Goal: Task Accomplishment & Management: Complete application form

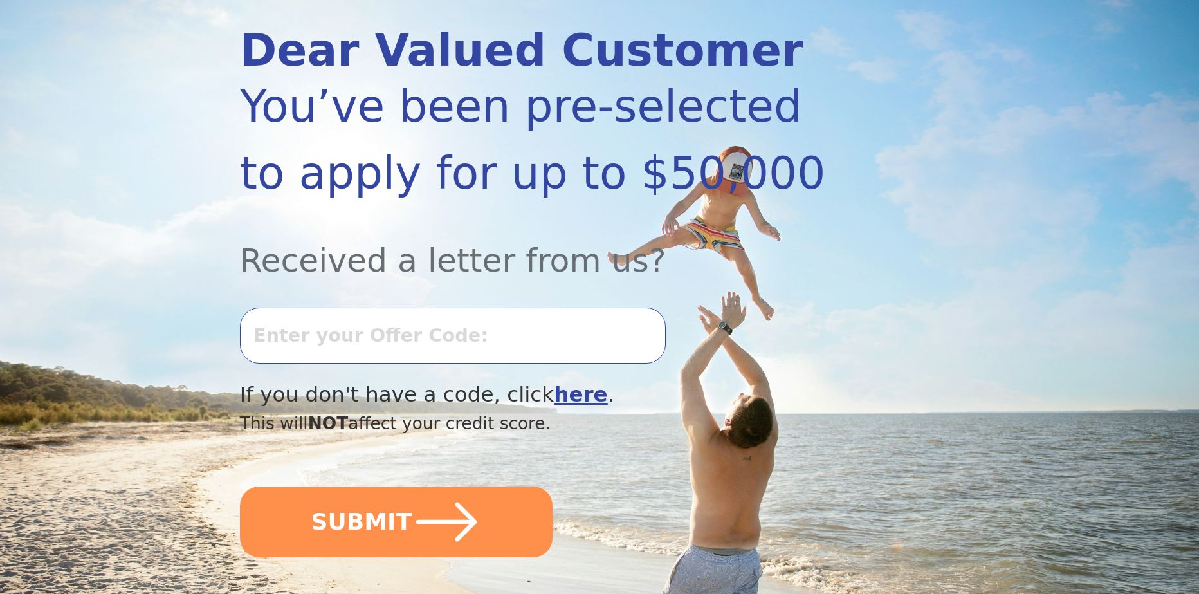
scroll to position [193, 0]
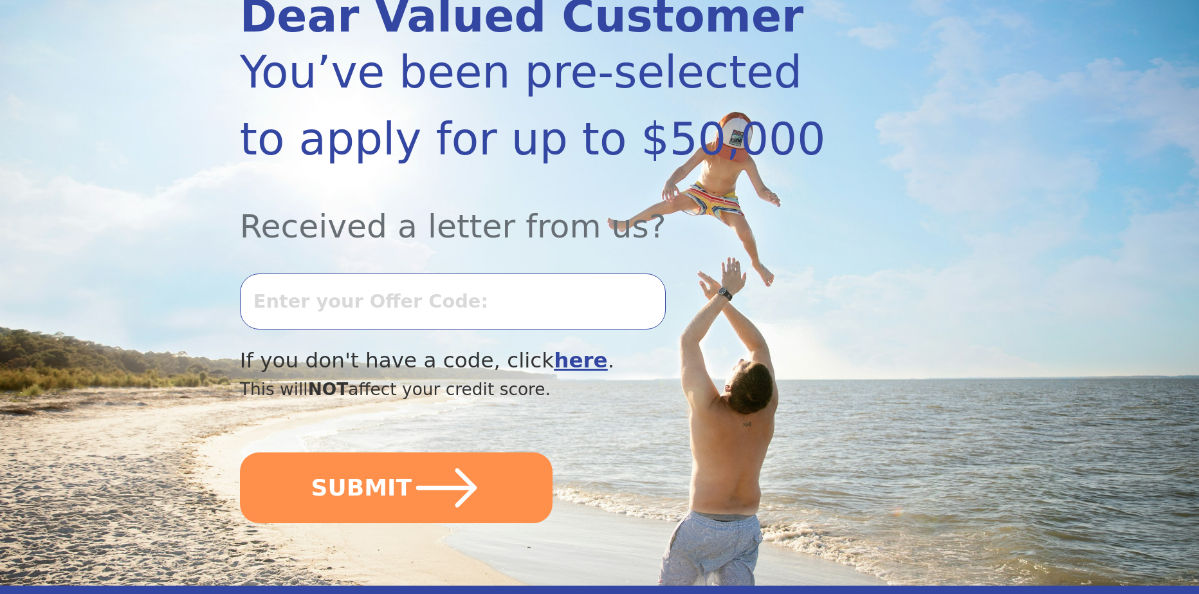
click at [554, 364] on b "here" at bounding box center [581, 360] width 54 height 24
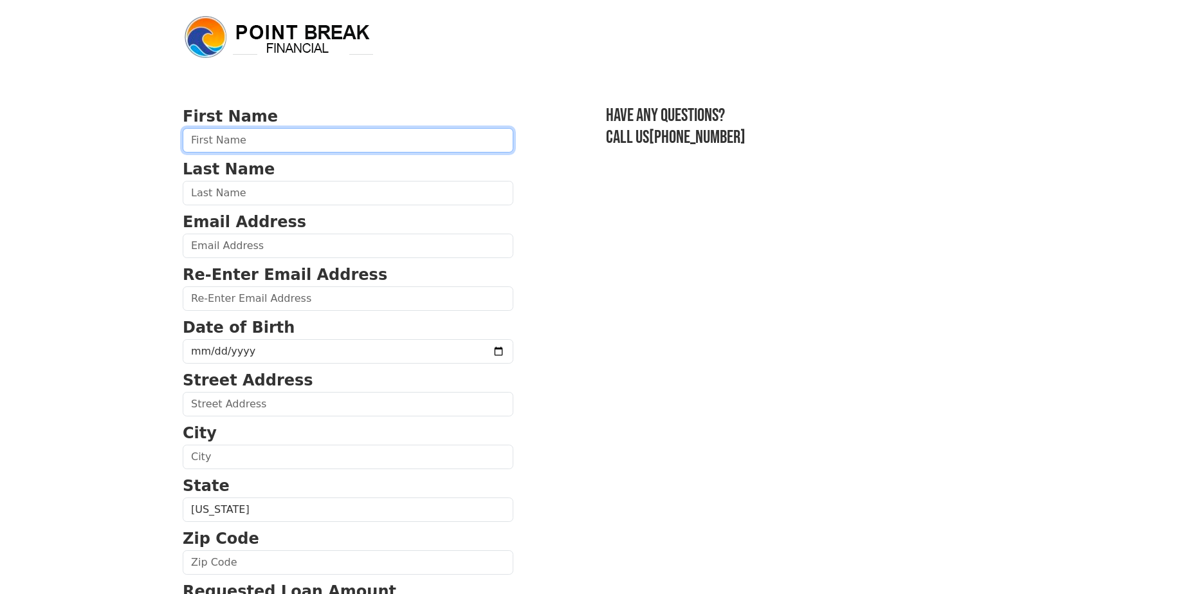
click at [300, 145] on input "text" at bounding box center [348, 140] width 331 height 24
type input "Isaiah"
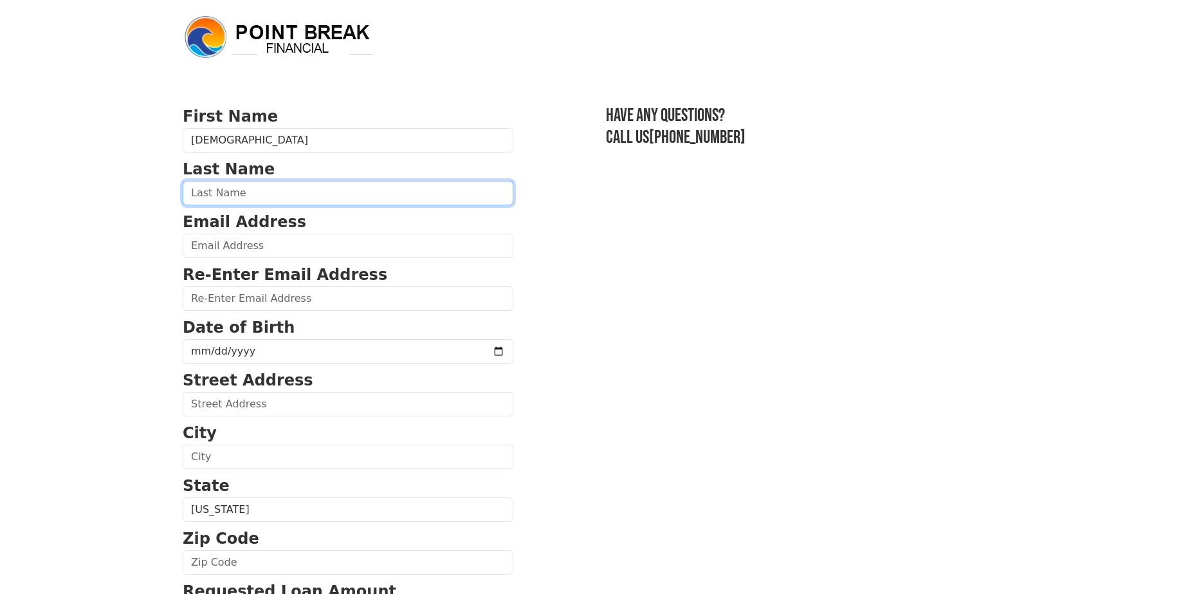
click at [244, 188] on input "text" at bounding box center [348, 193] width 331 height 24
type input "Davis"
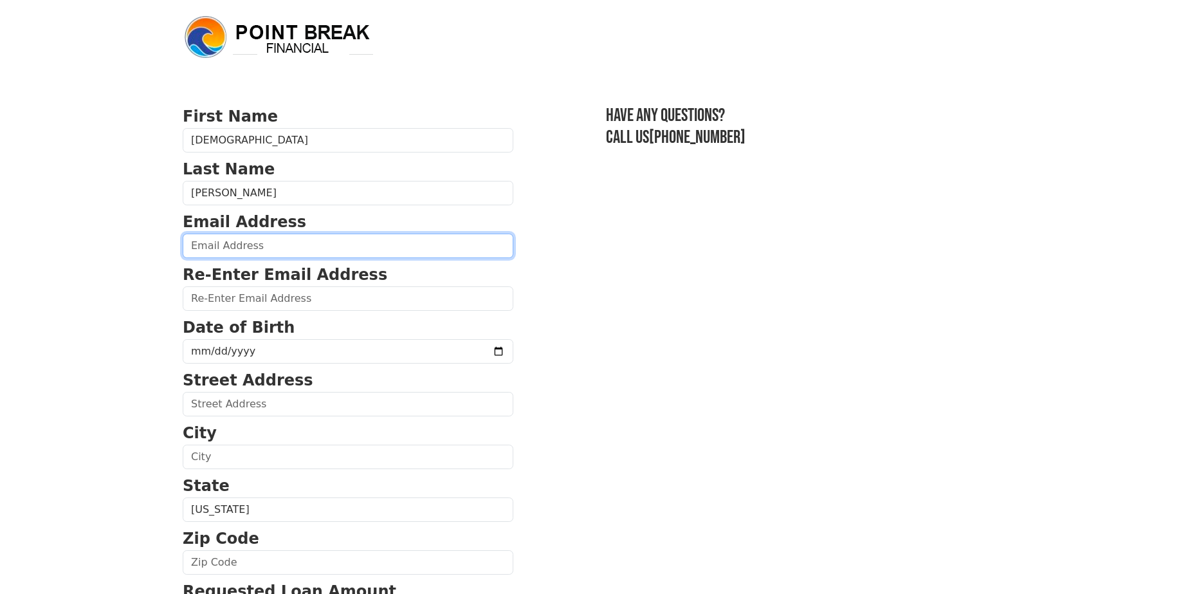
click at [233, 239] on input "email" at bounding box center [348, 246] width 331 height 24
type input "dirty.x.saint@gmail.com"
type input "2342 Indian Springs Drive"
type input "Jacksonville"
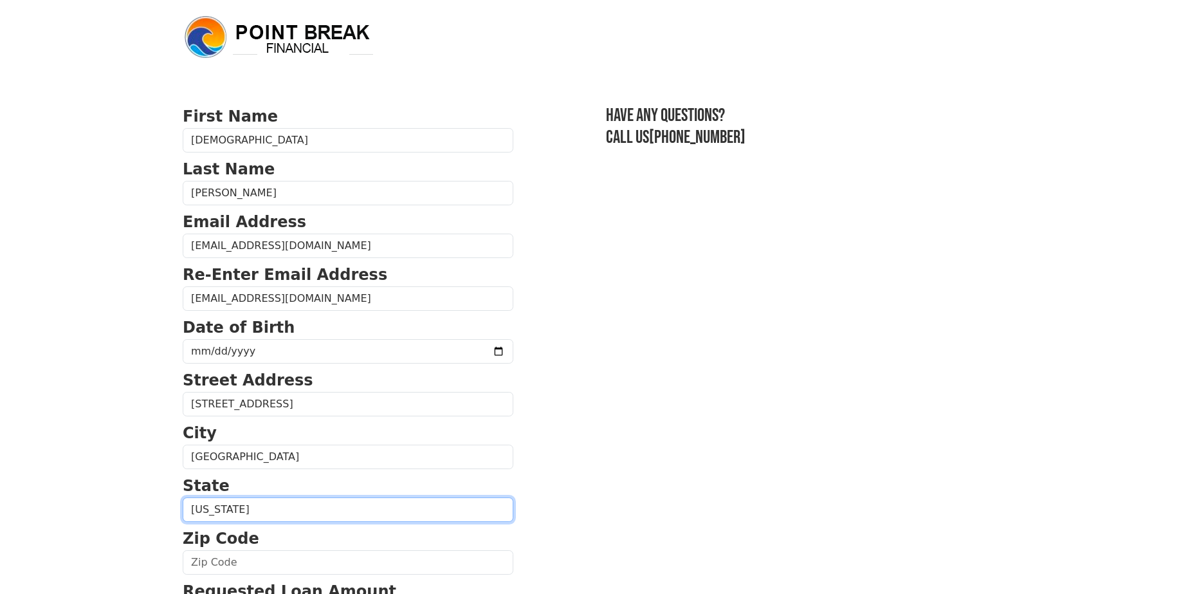
select select "FL"
type input "32246"
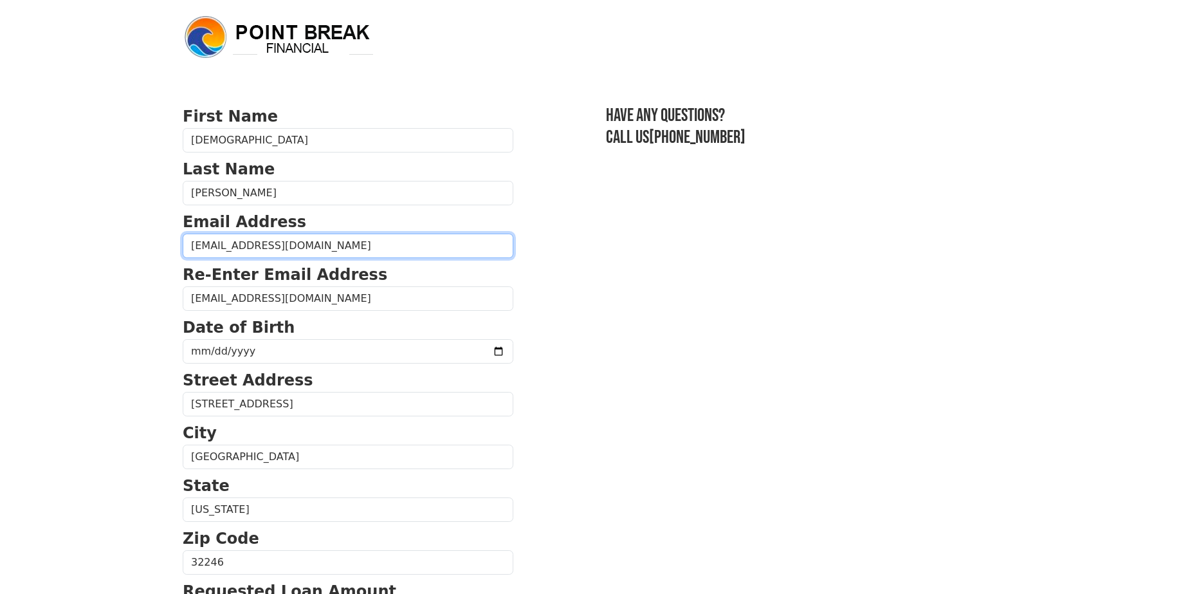
type input "(904) 343-2050"
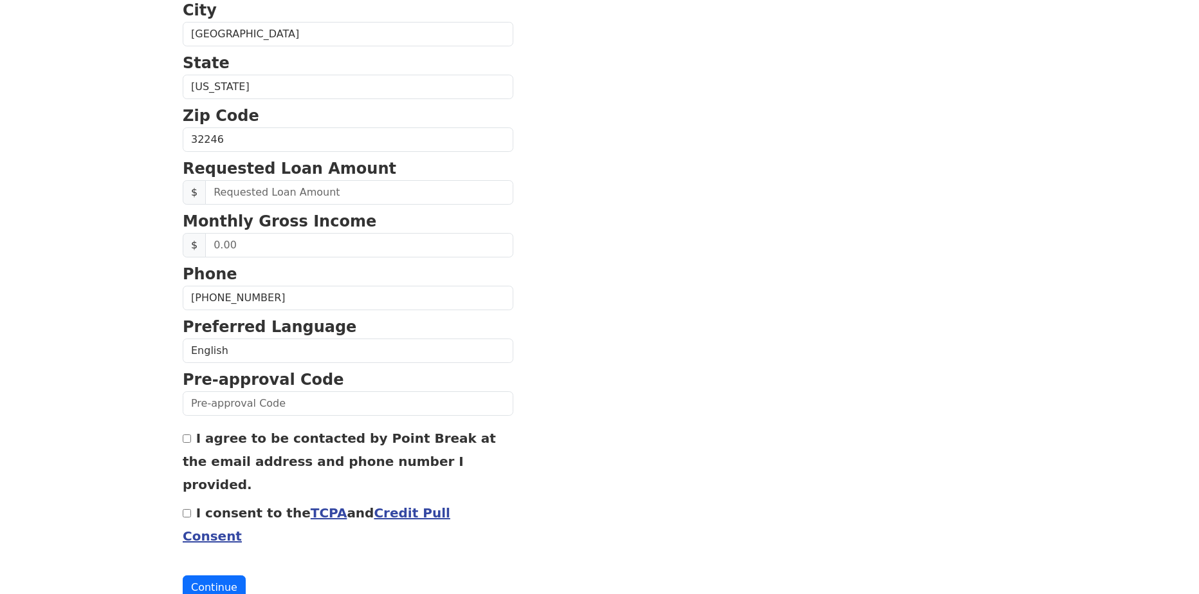
scroll to position [423, 0]
click at [281, 192] on input "text" at bounding box center [359, 192] width 308 height 24
type input "20,000.00"
click at [281, 243] on input "text" at bounding box center [359, 244] width 308 height 24
drag, startPoint x: 281, startPoint y: 243, endPoint x: 192, endPoint y: 235, distance: 88.4
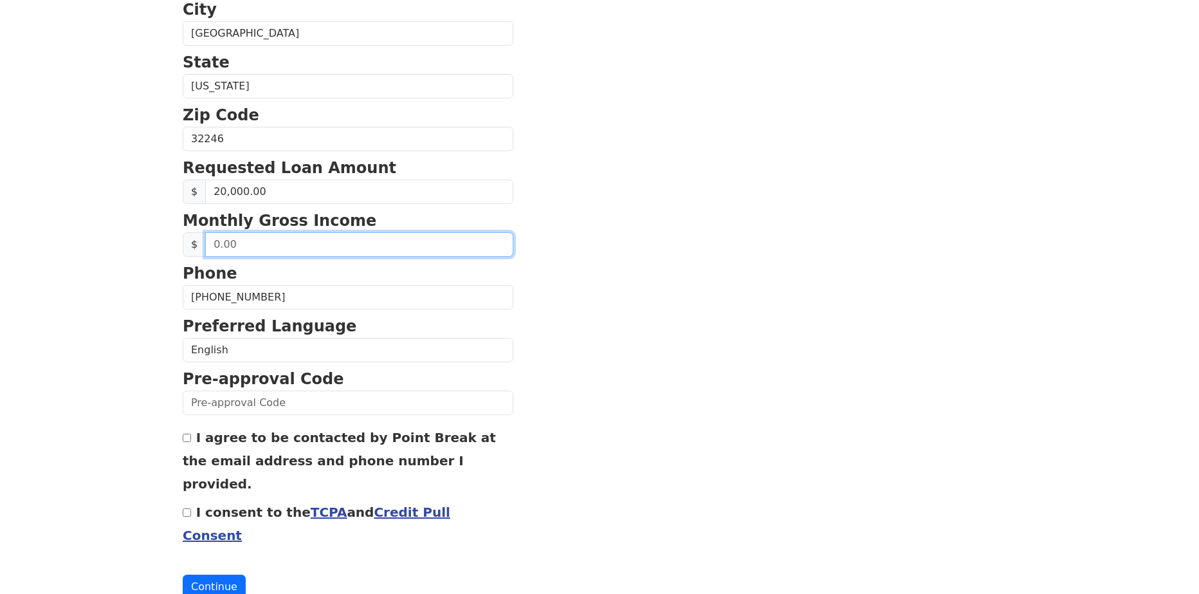
click at [192, 235] on div "$" at bounding box center [348, 244] width 331 height 24
type input "0.00"
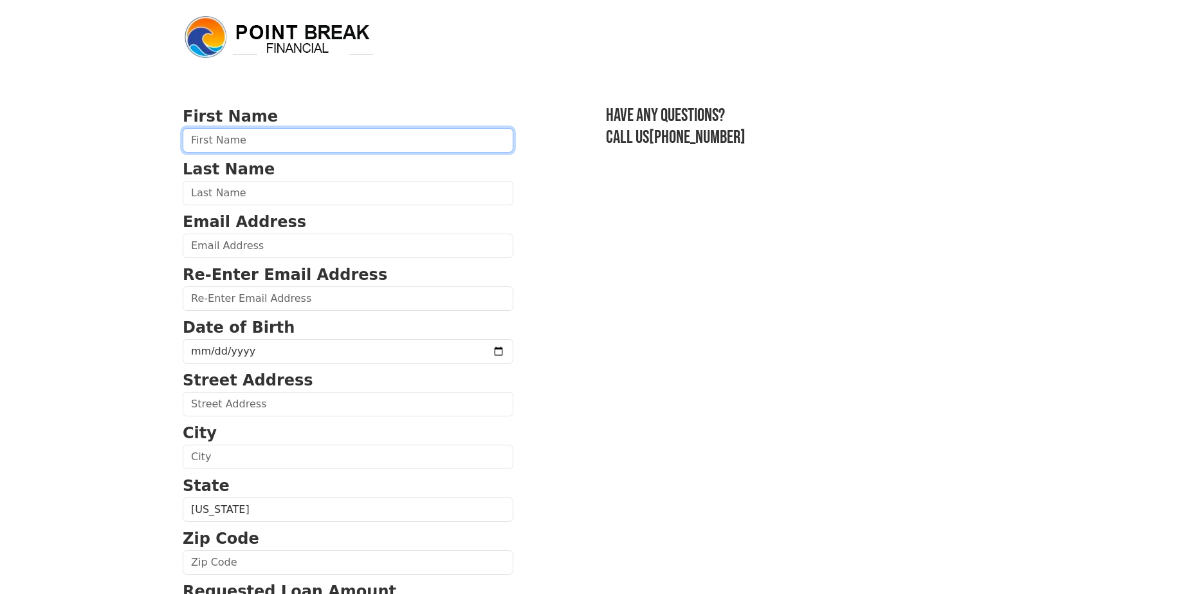
click at [214, 146] on input "text" at bounding box center [348, 140] width 331 height 24
type input "[DEMOGRAPHIC_DATA]"
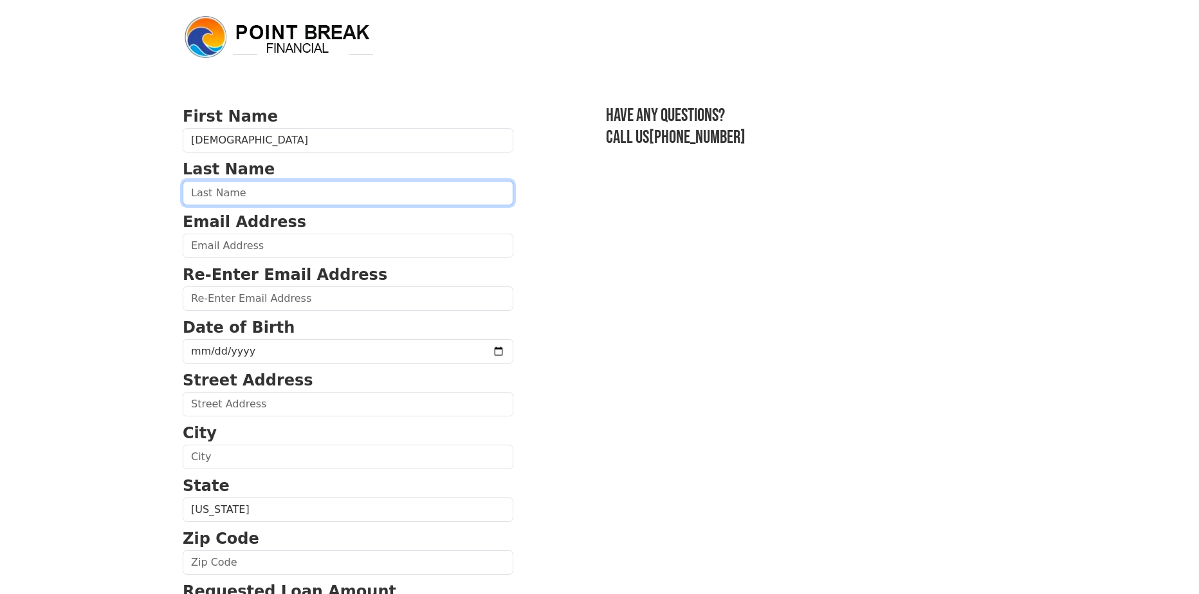
click at [235, 196] on input "text" at bounding box center [348, 193] width 331 height 24
type input "[PERSON_NAME]"
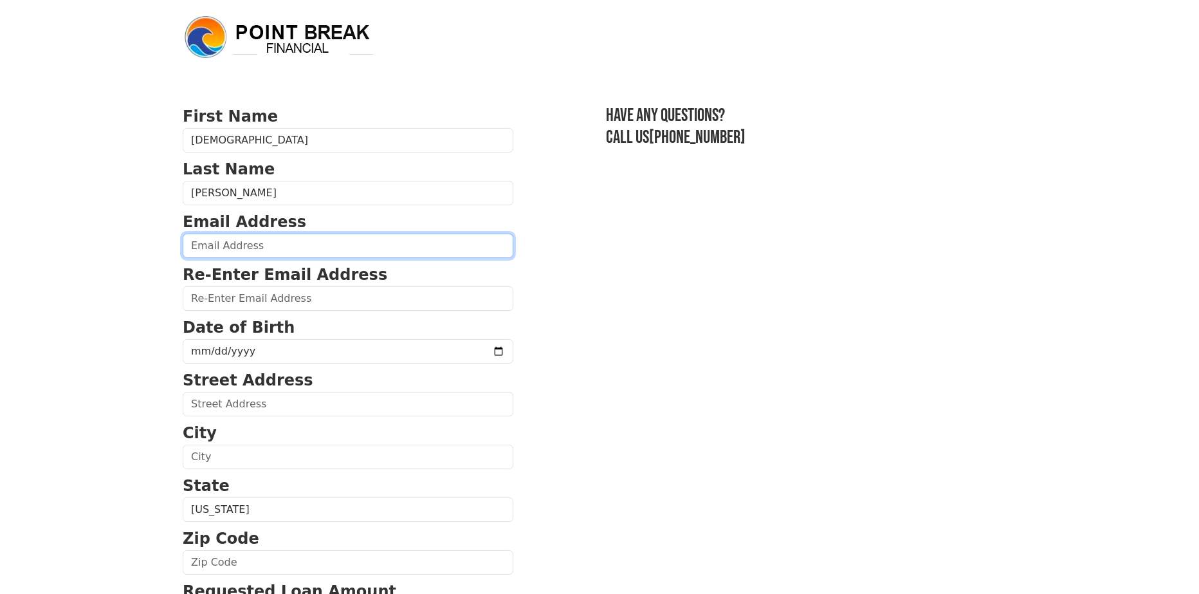
click at [220, 242] on input "email" at bounding box center [348, 246] width 331 height 24
type input "dirty.x.saint@gmail.com"
type input "2342 Indian Springs Drive"
type input "Jacksonville"
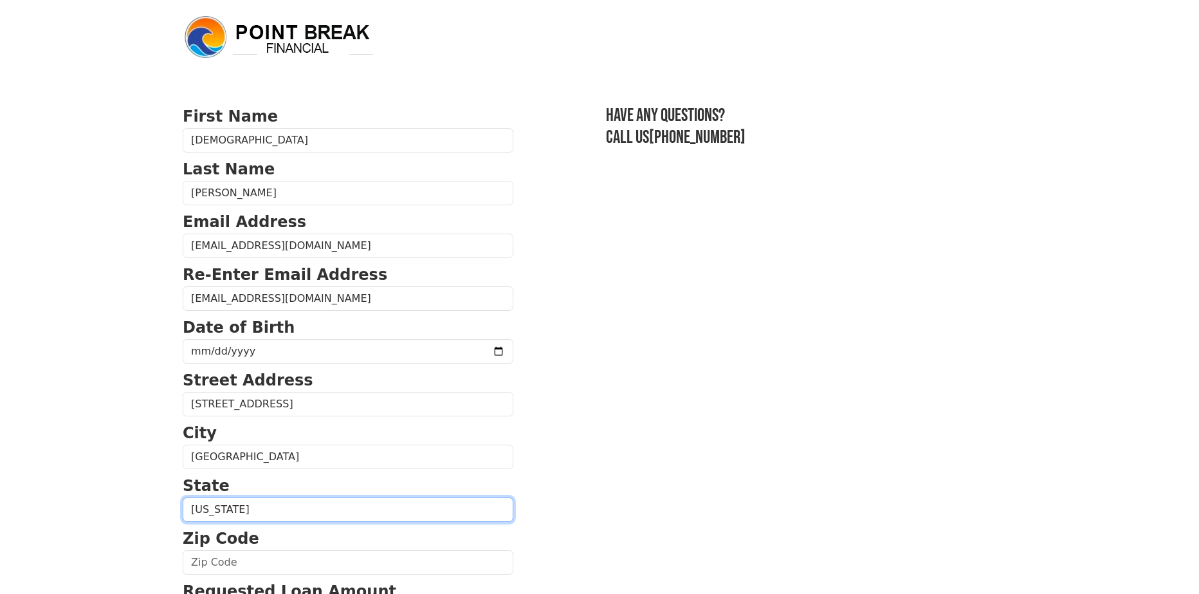
select select "FL"
type input "32246"
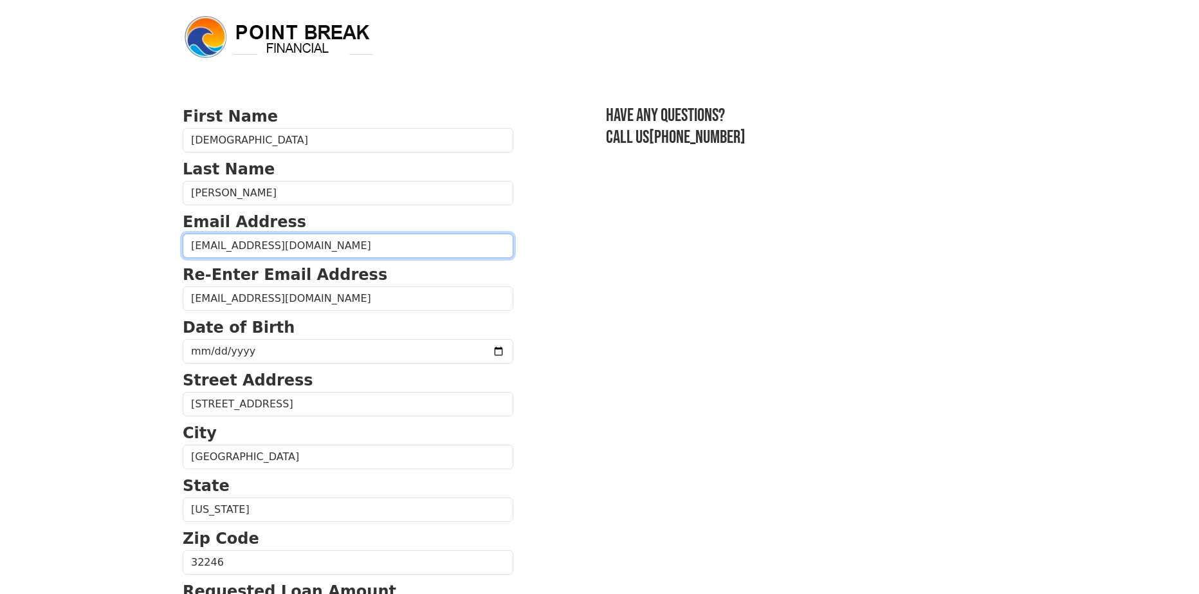
type input "(904) 343-2050"
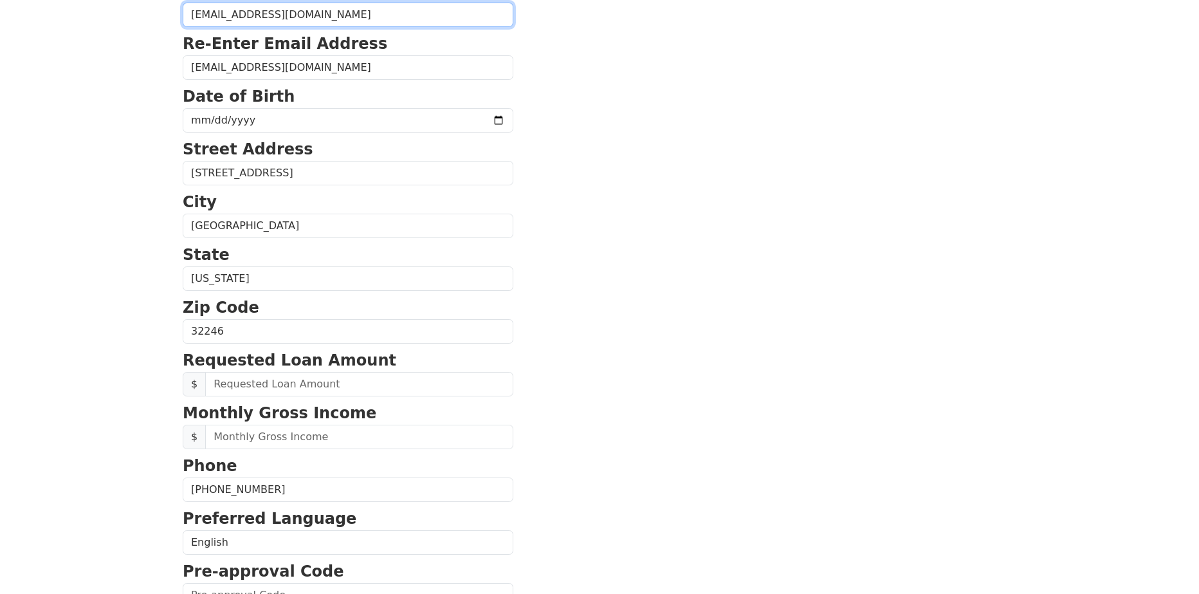
scroll to position [230, 0]
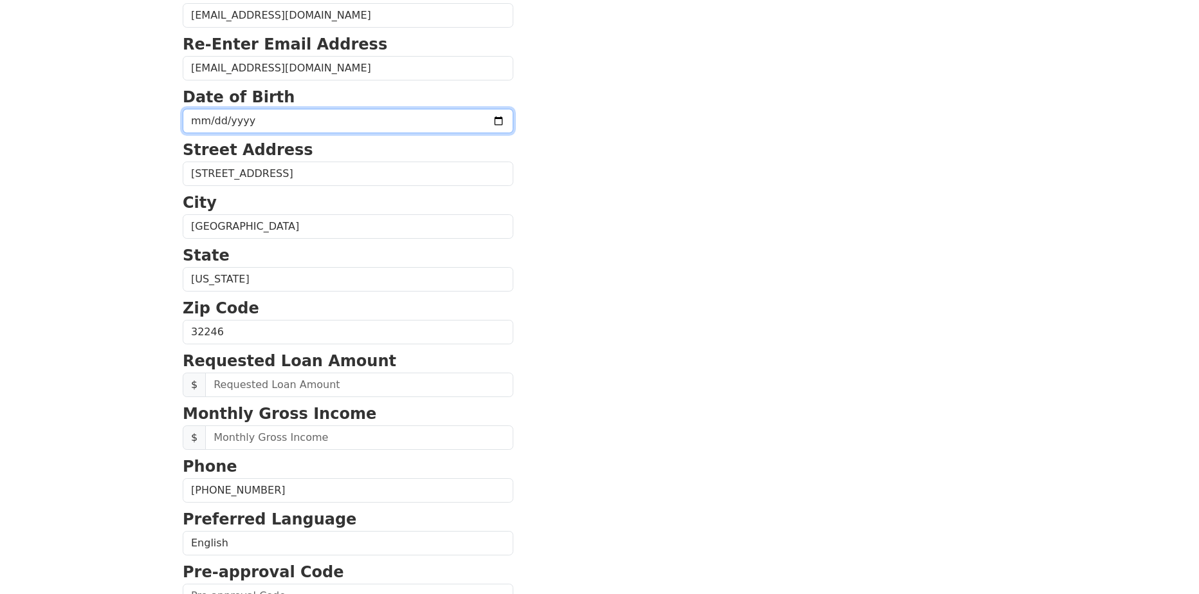
click at [207, 120] on input "date" at bounding box center [348, 121] width 331 height 24
type input "1985-02-10"
click at [676, 229] on section "First Name Isaiah Last Name Davis Email Address dirty.x.saint@gmail.com Re-Ente…" at bounding box center [600, 334] width 834 height 918
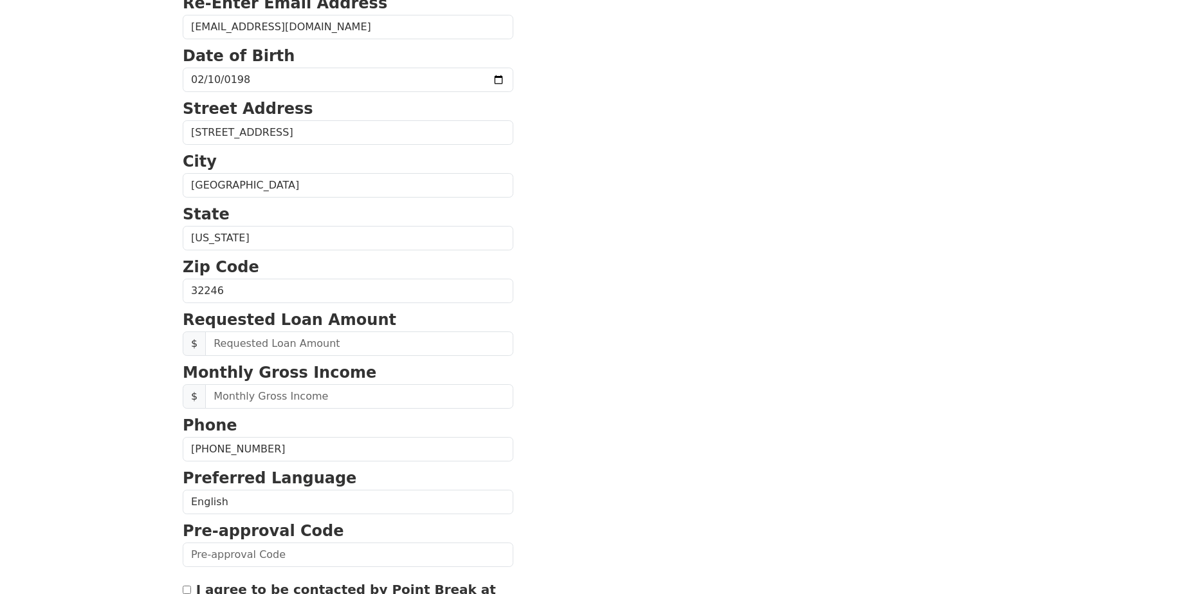
scroll to position [295, 0]
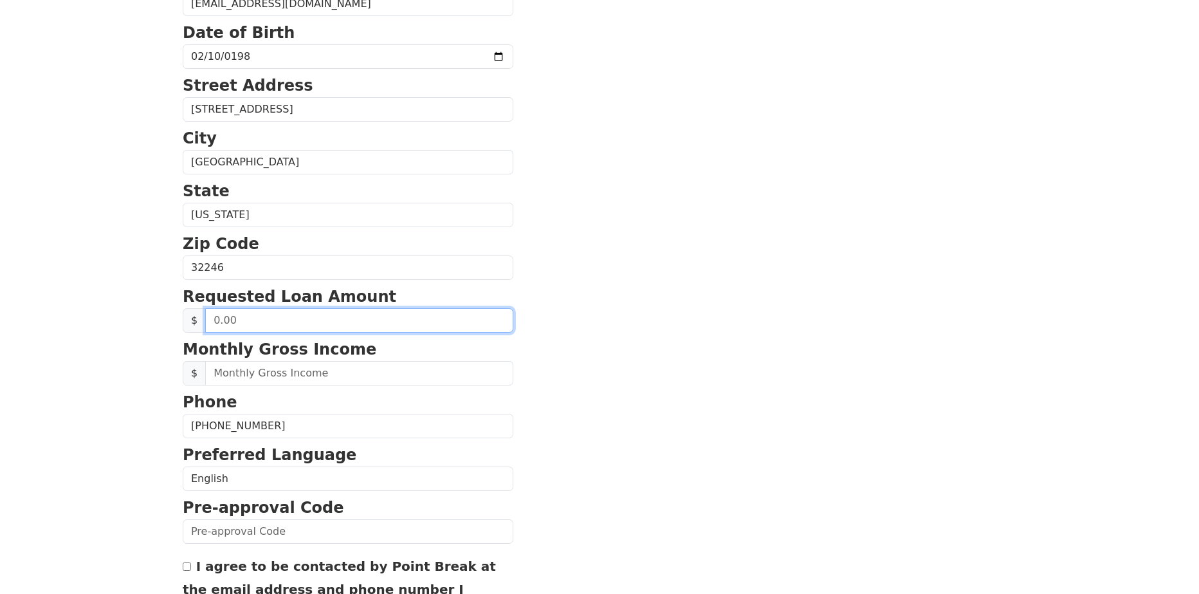
click at [378, 324] on input "text" at bounding box center [359, 320] width 308 height 24
type input "20,000.00"
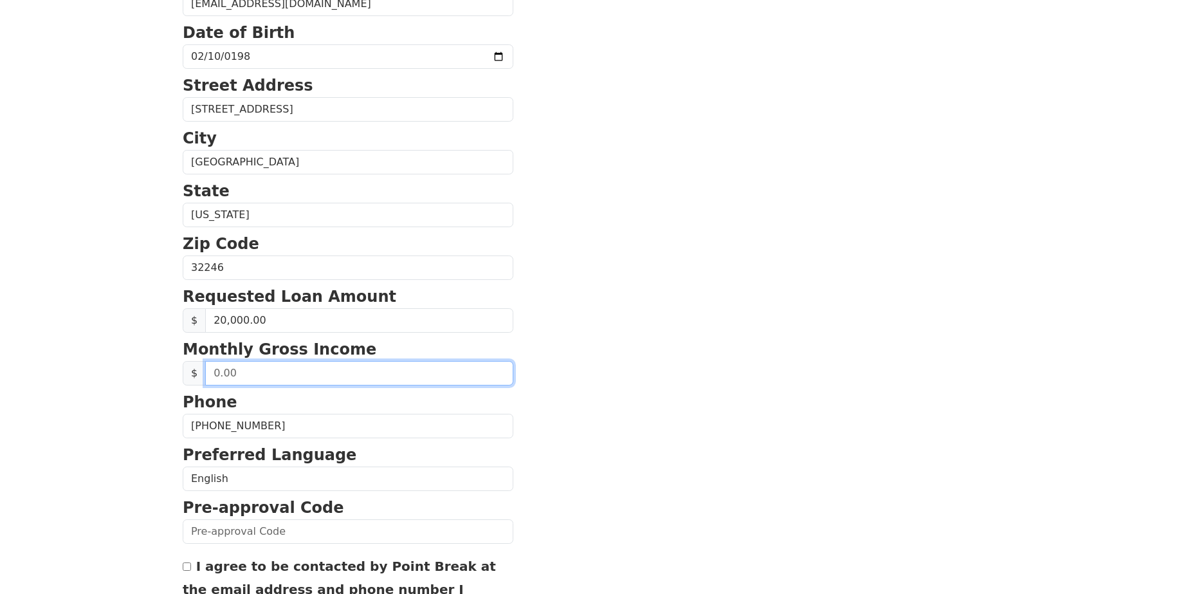
click at [391, 369] on input "text" at bounding box center [359, 373] width 308 height 24
drag, startPoint x: 372, startPoint y: 369, endPoint x: 161, endPoint y: 368, distance: 210.4
click at [161, 299] on html "First Name Isaiah Last Name Davis Email Address dirty.x.saint@gmail.com Re-Ente…" at bounding box center [599, 2] width 1199 height 594
type input "5,200.00"
click at [611, 373] on section "First Name Isaiah Last Name Davis Email Address dirty.x.saint@gmail.com Re-Ente…" at bounding box center [600, 269] width 834 height 918
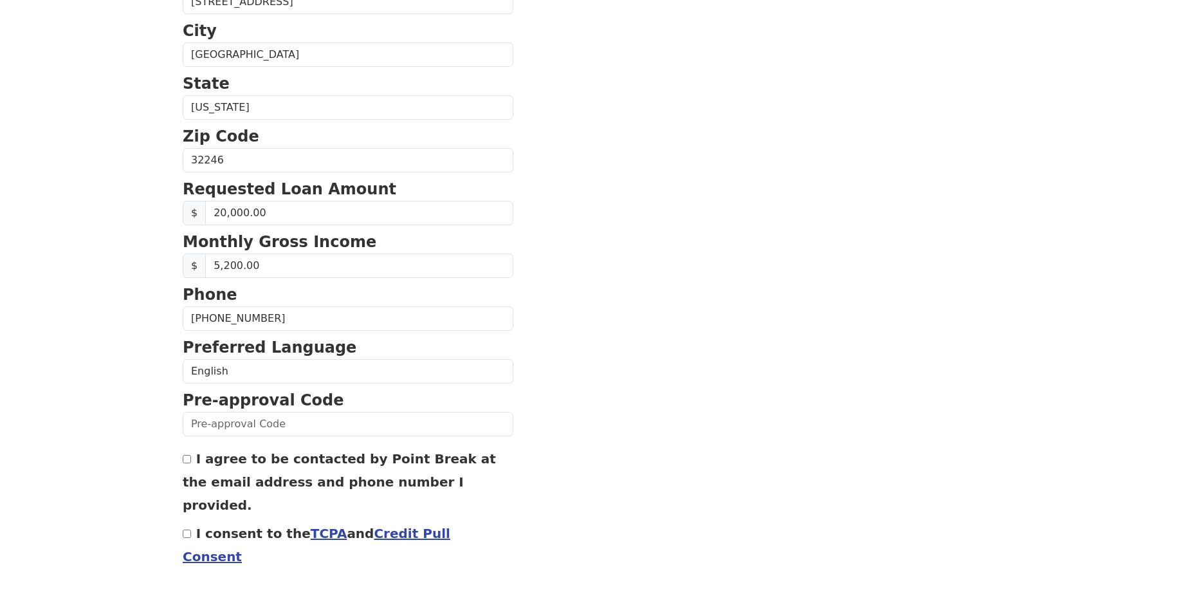
scroll to position [423, 0]
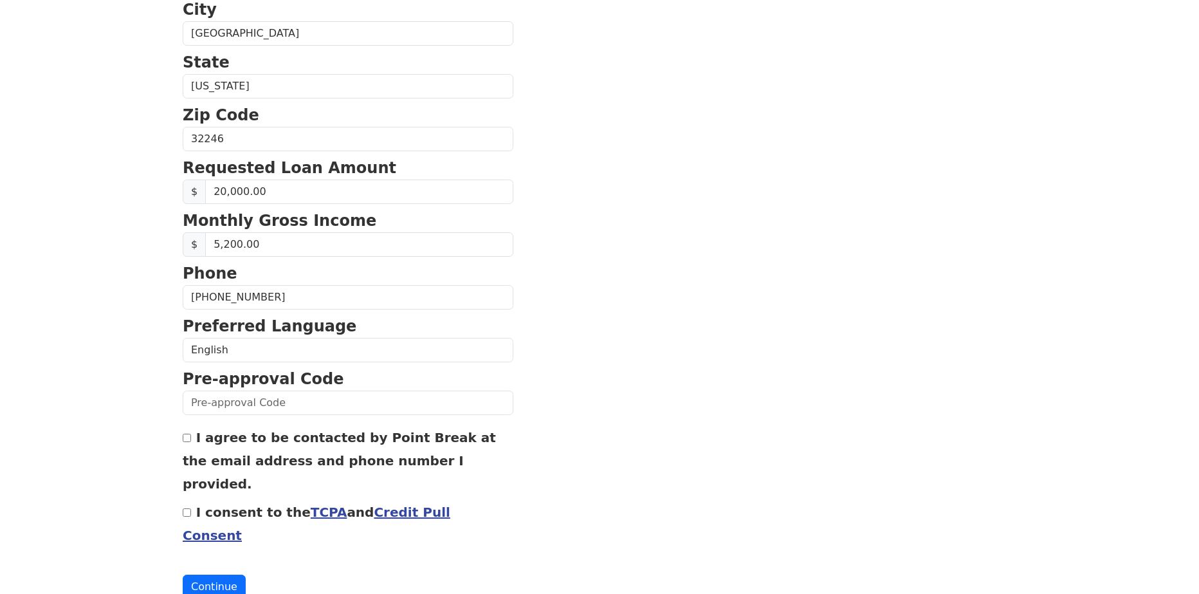
click at [185, 441] on input "I agree to be contacted by Point Break at the email address and phone number I …" at bounding box center [187, 438] width 8 height 8
checkbox input "true"
click at [188, 508] on input "I consent to the TCPA and Credit Pull Consent" at bounding box center [187, 512] width 8 height 8
checkbox input "true"
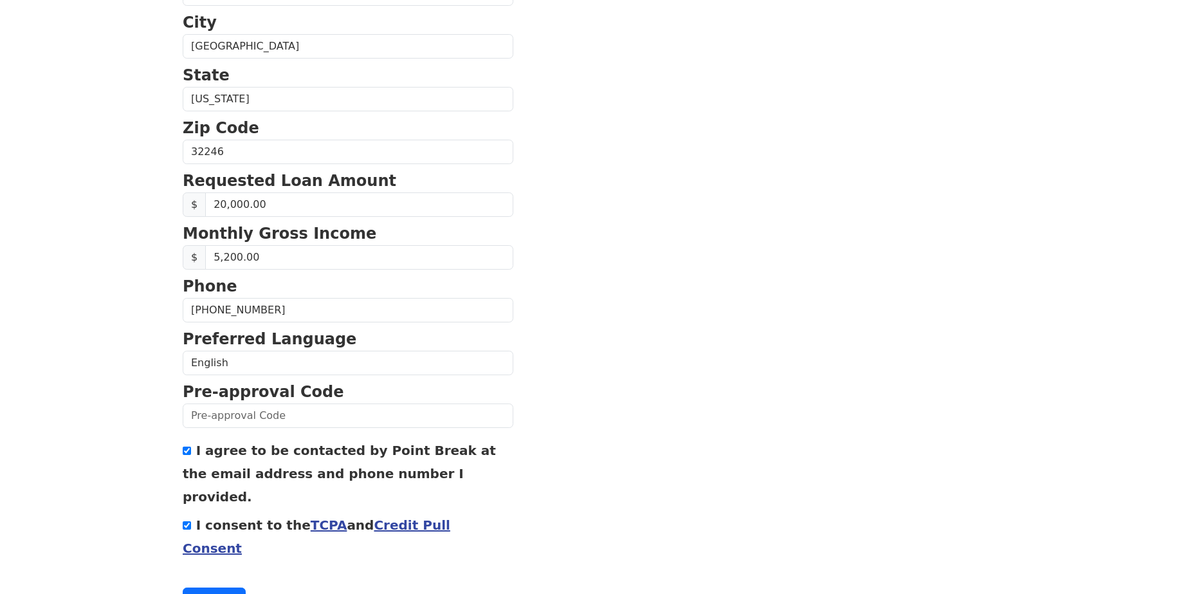
scroll to position [430, 0]
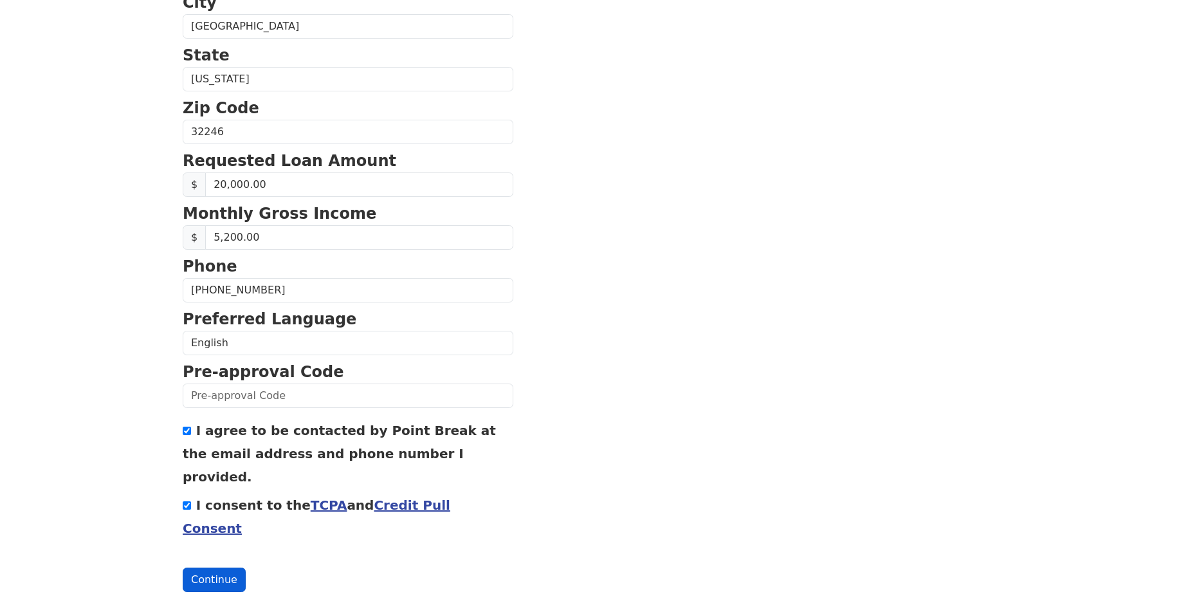
click at [214, 567] on button "Continue" at bounding box center [214, 579] width 63 height 24
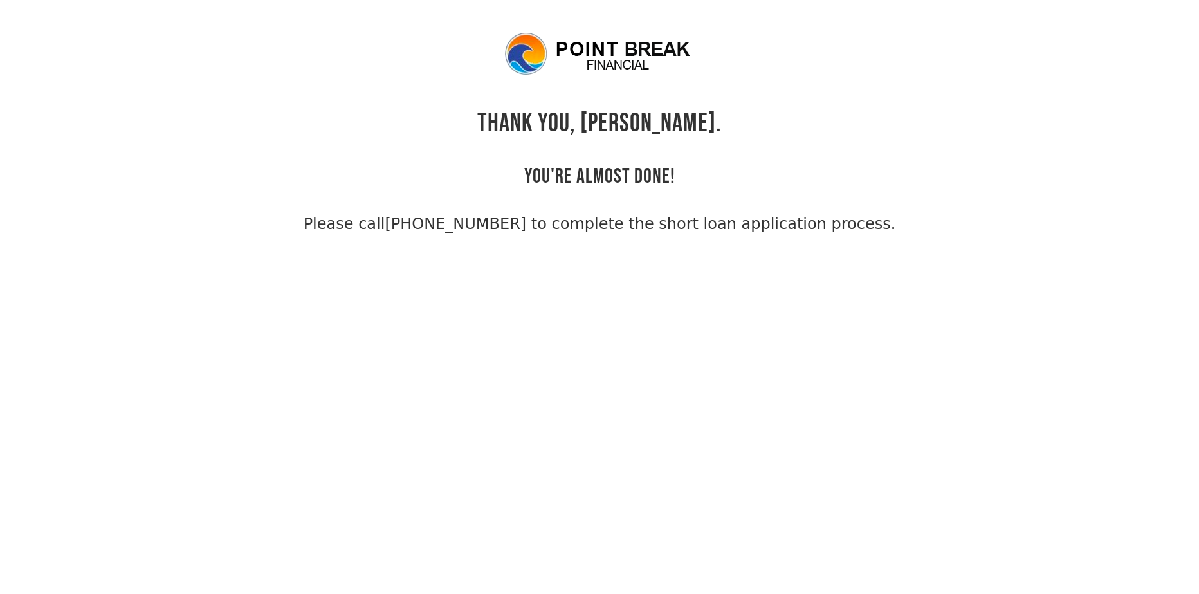
click at [701, 273] on body "THANK YOU, Isaiah. YOU'RE ALMOST DONE! Please call (855) 202-9500 to complete t…" at bounding box center [599, 328] width 1199 height 594
